Goal: Task Accomplishment & Management: Complete application form

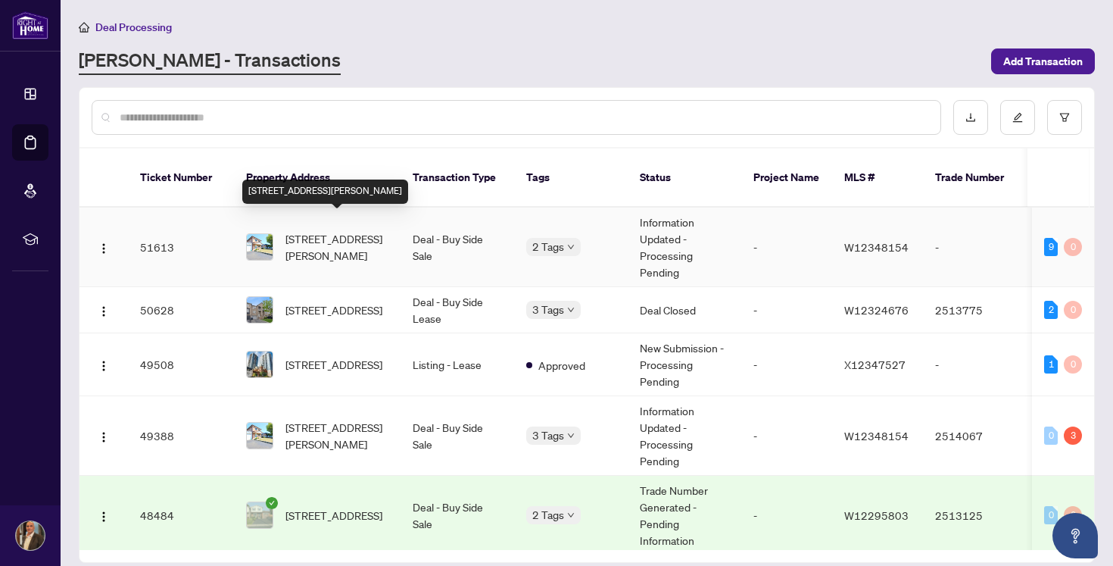
click at [351, 230] on span "[STREET_ADDRESS][PERSON_NAME]" at bounding box center [337, 246] width 103 height 33
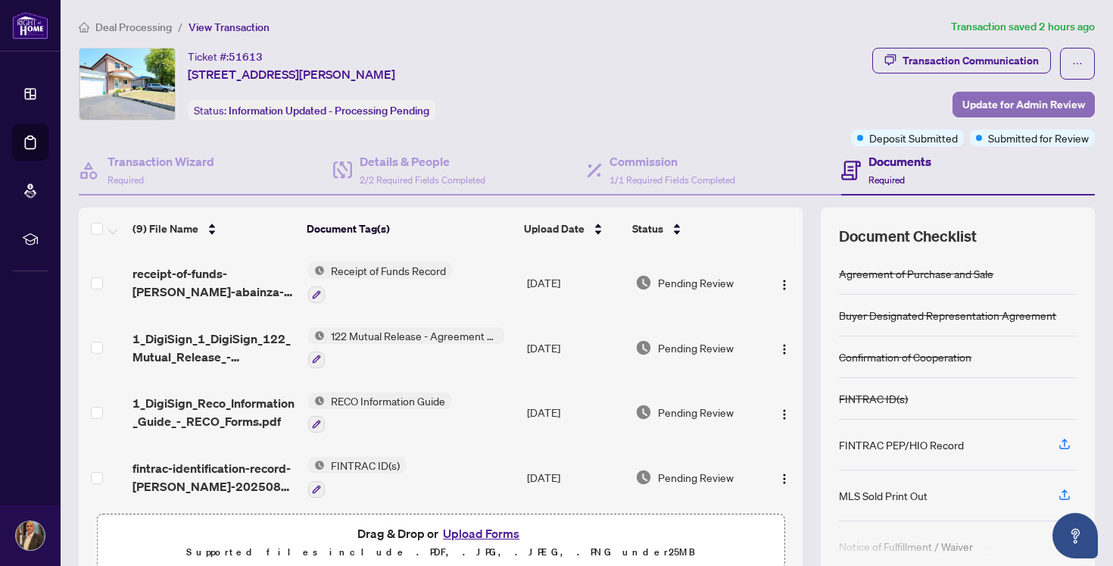
click at [1045, 103] on span "Update for Admin Review" at bounding box center [1024, 104] width 123 height 24
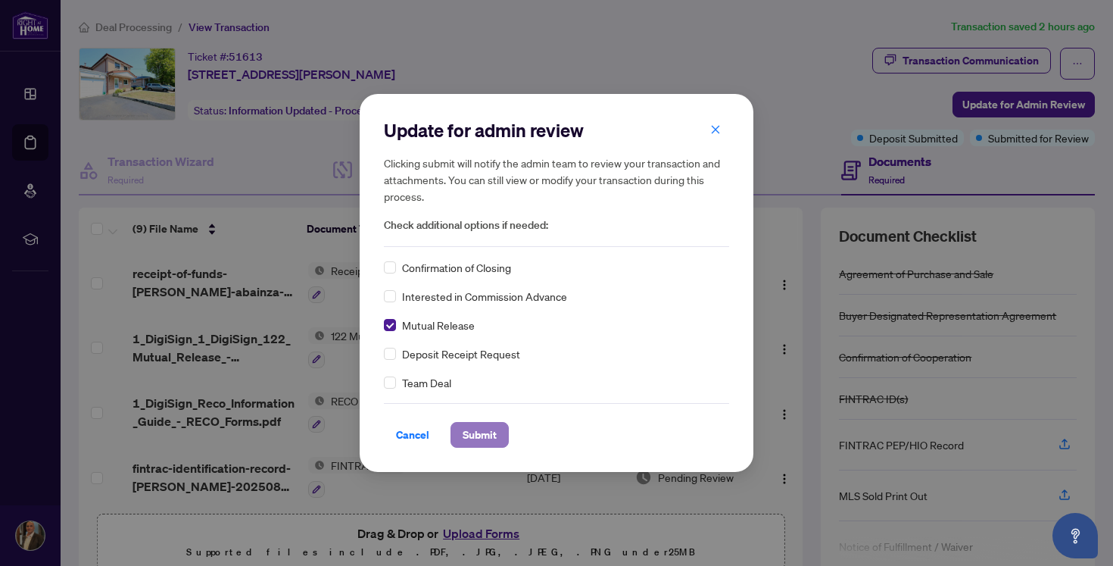
click at [481, 439] on span "Submit" at bounding box center [480, 435] width 34 height 24
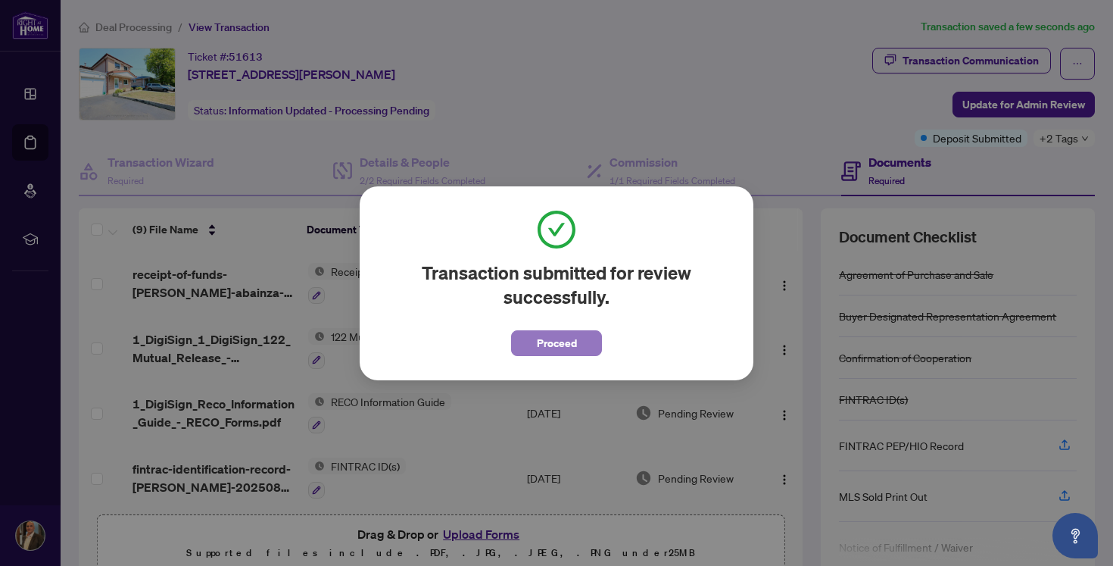
click at [548, 341] on span "Proceed" at bounding box center [557, 343] width 40 height 24
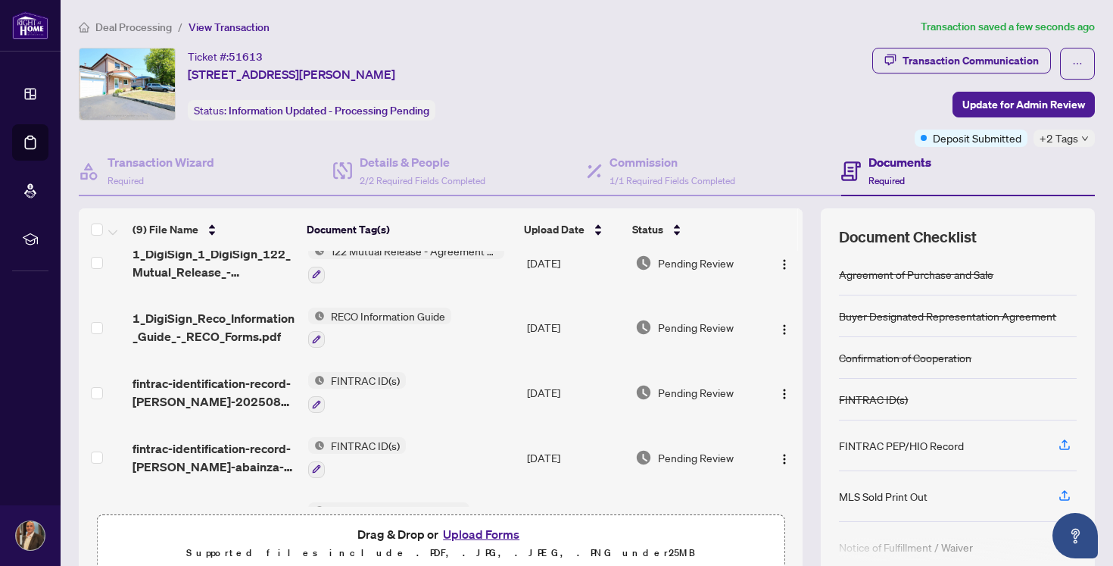
scroll to position [111, 0]
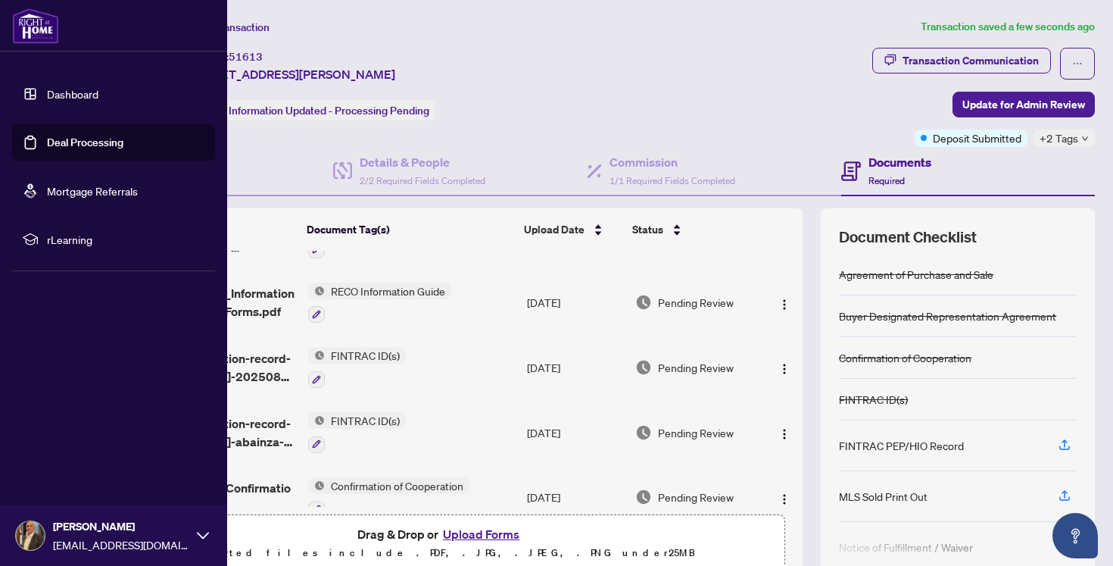
click at [71, 136] on link "Deal Processing" at bounding box center [85, 143] width 76 height 14
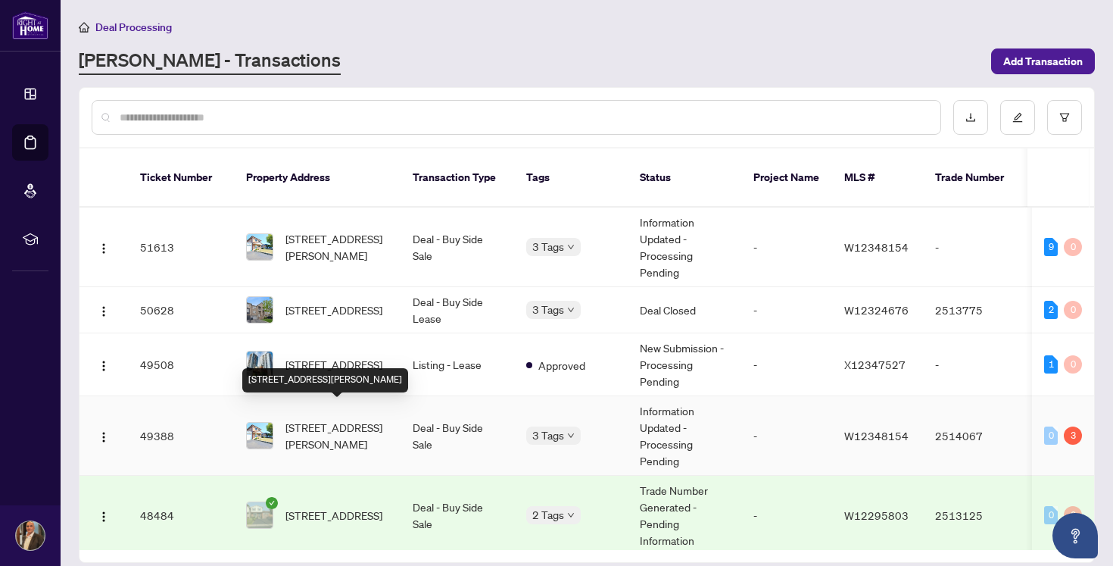
click at [352, 419] on span "[STREET_ADDRESS][PERSON_NAME]" at bounding box center [337, 435] width 103 height 33
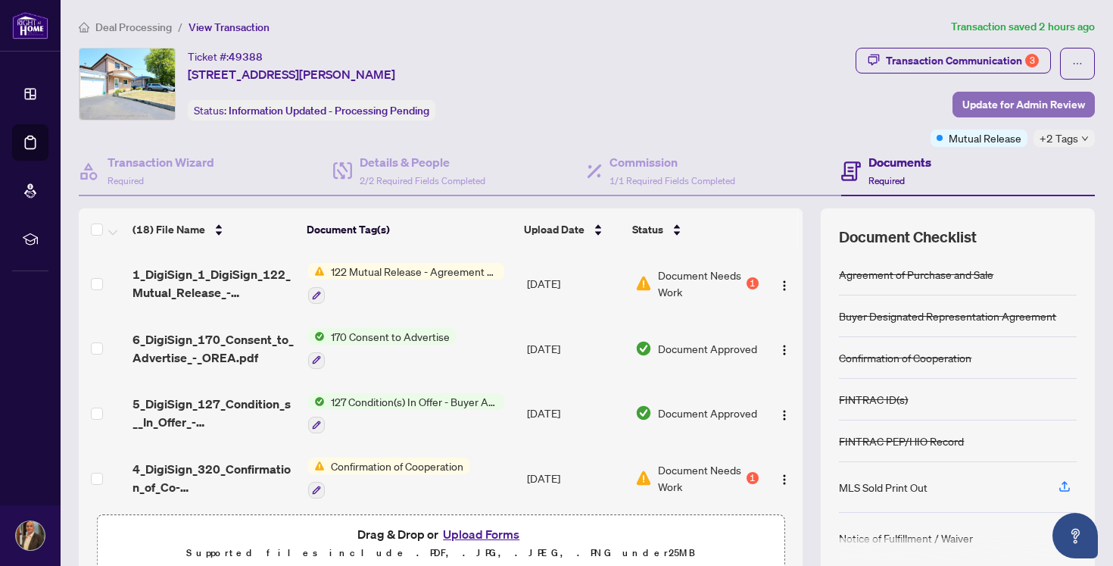
click at [1016, 97] on span "Update for Admin Review" at bounding box center [1024, 104] width 123 height 24
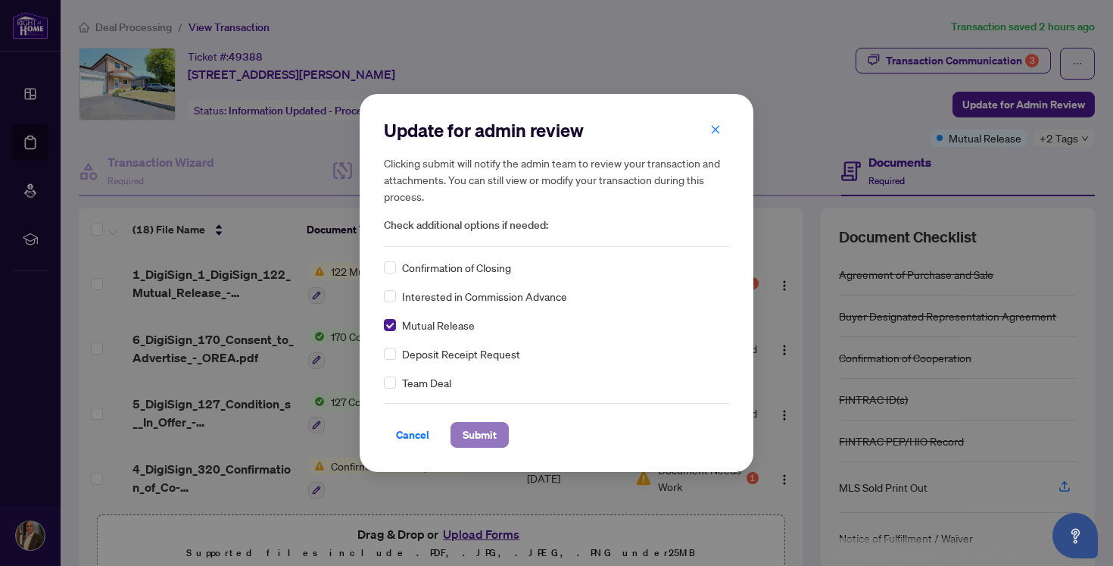
click at [487, 432] on span "Submit" at bounding box center [480, 435] width 34 height 24
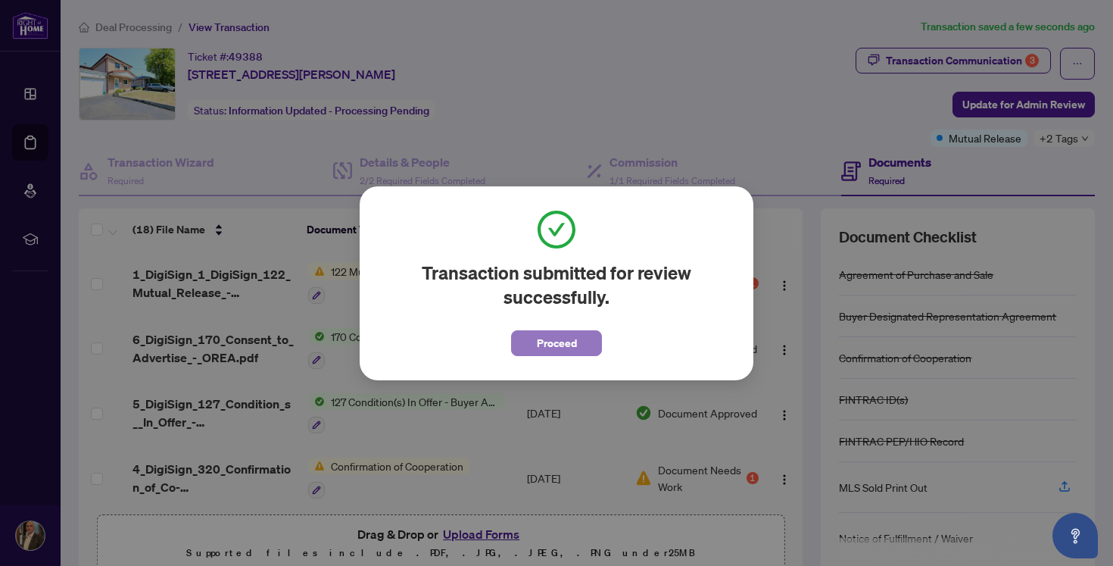
click at [558, 338] on span "Proceed" at bounding box center [557, 343] width 40 height 24
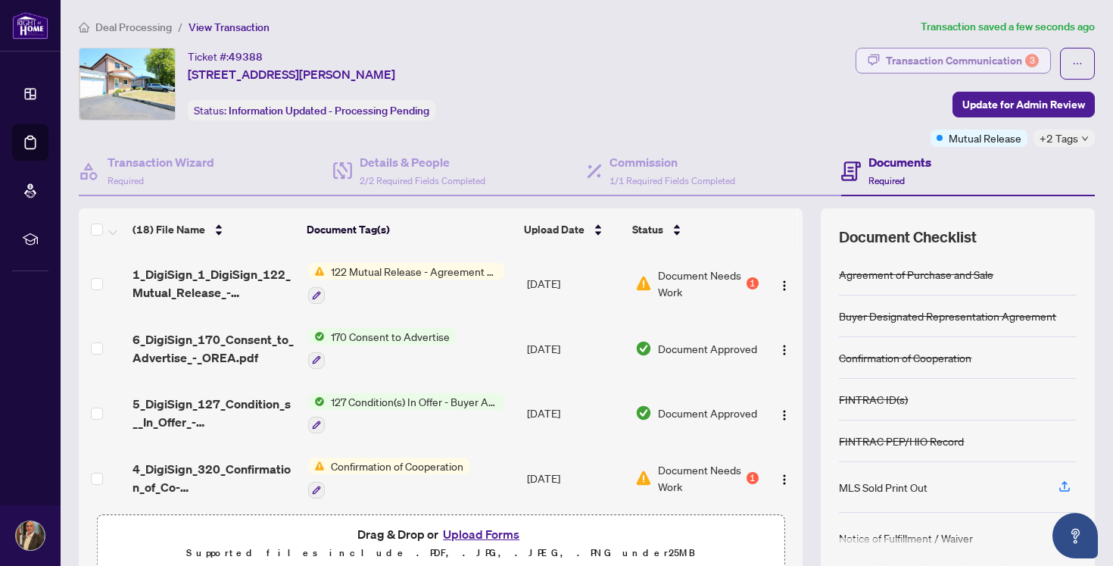
click at [954, 53] on div "Transaction Communication 3" at bounding box center [962, 60] width 153 height 24
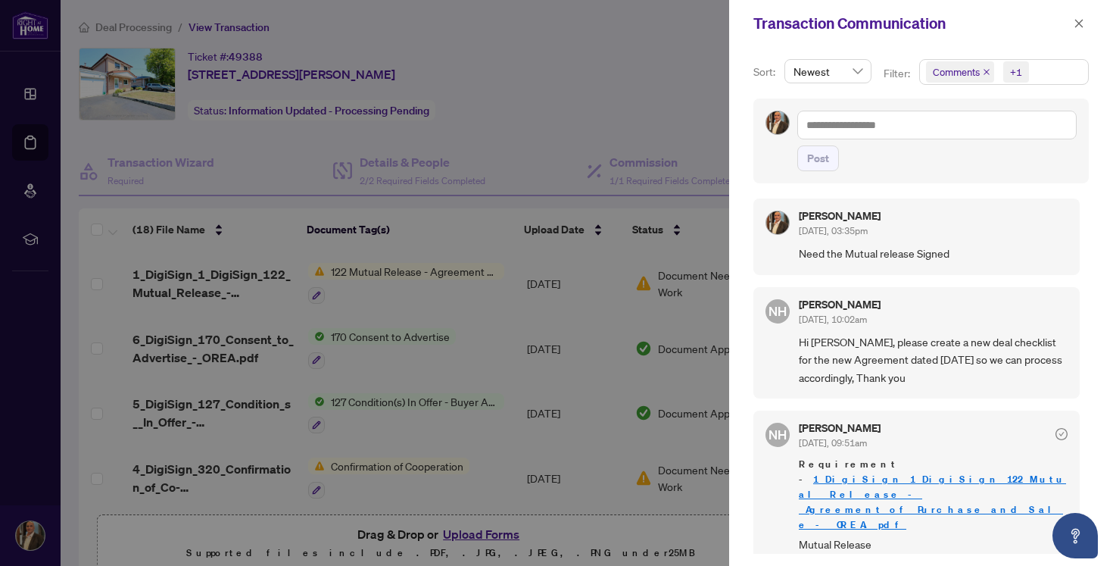
click at [677, 68] on div at bounding box center [556, 283] width 1113 height 566
click at [1079, 22] on icon "close" at bounding box center [1080, 23] width 8 height 8
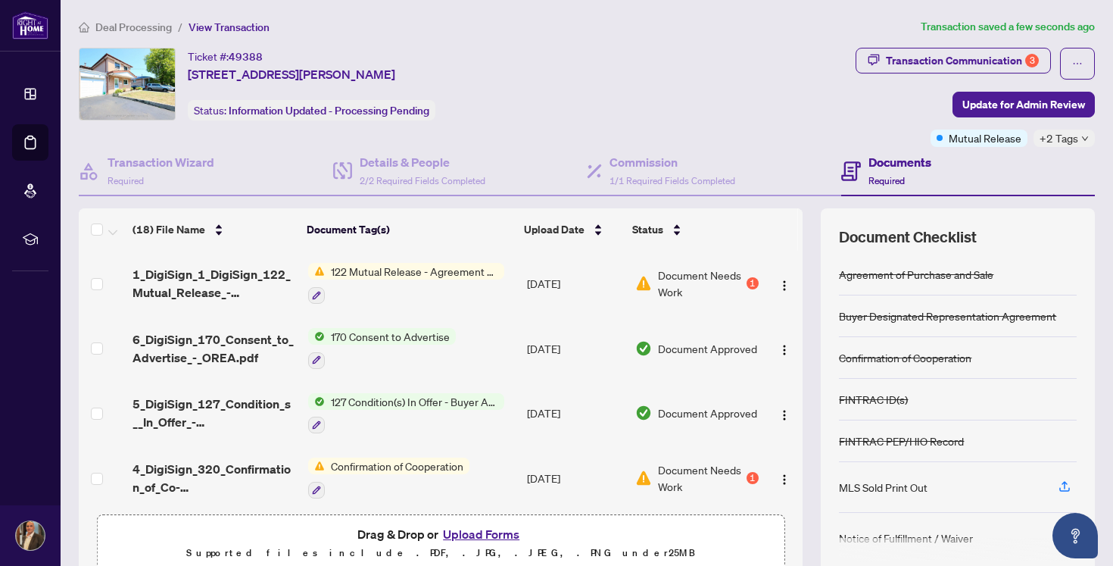
click at [639, 33] on ol "Deal Processing / View Transaction" at bounding box center [497, 26] width 836 height 17
click at [622, 71] on div "Ticket #: 49388 [STREET_ADDRESS][PERSON_NAME] Status: Information Updated - Pro…" at bounding box center [464, 84] width 771 height 73
